Goal: Book appointment/travel/reservation

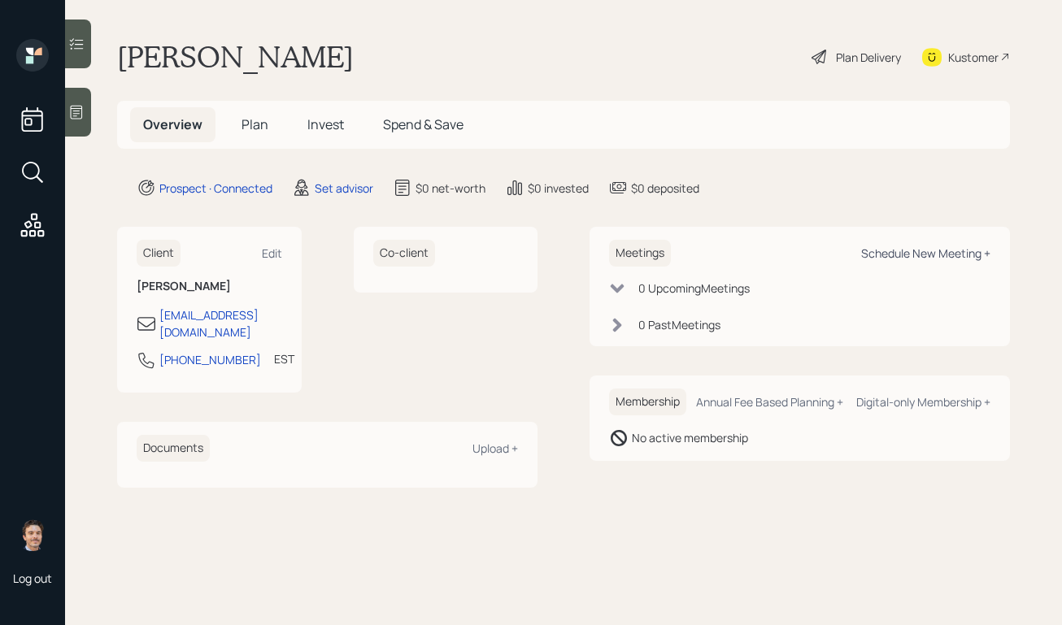
click at [896, 254] on div "Schedule New Meeting +" at bounding box center [925, 252] width 129 height 15
select select "round-[PERSON_NAME]"
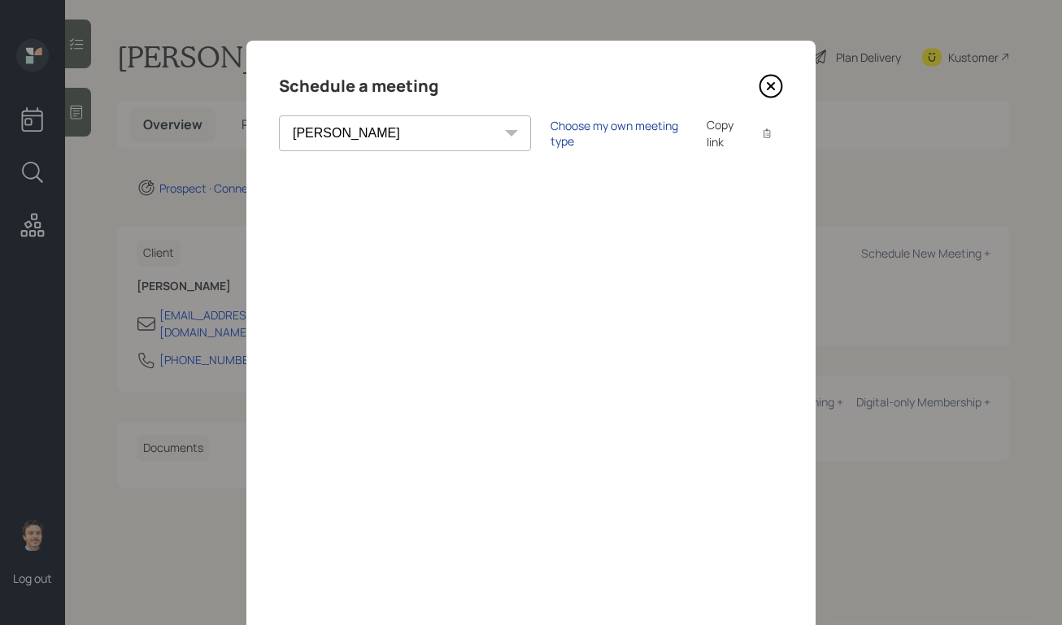
click at [550, 139] on div "Choose my own meeting type" at bounding box center [618, 133] width 137 height 31
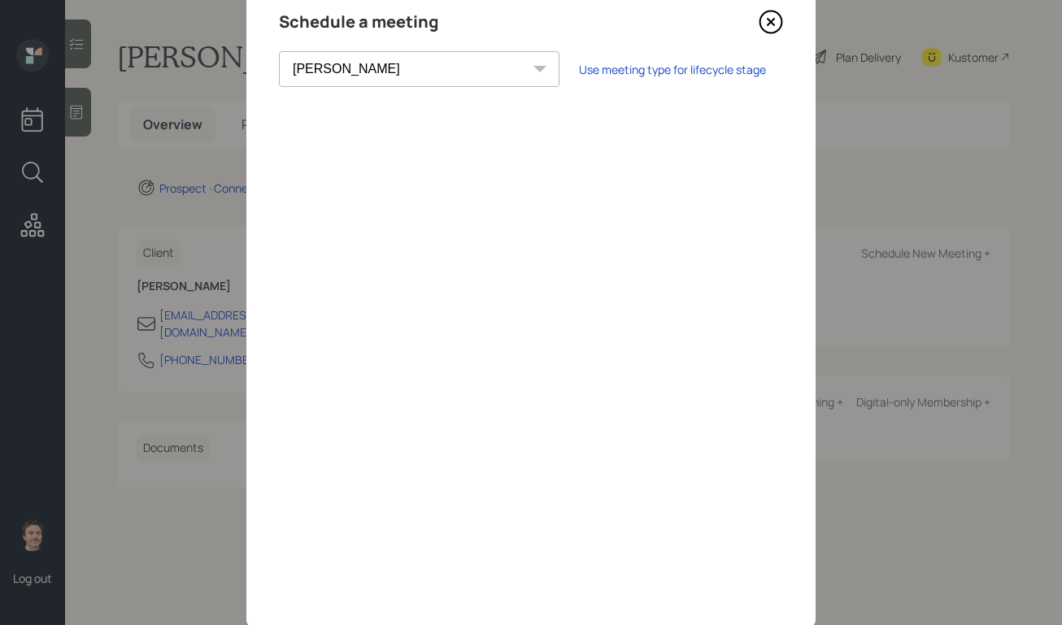
click at [771, 24] on icon at bounding box center [770, 22] width 24 height 24
